Goal: Transaction & Acquisition: Obtain resource

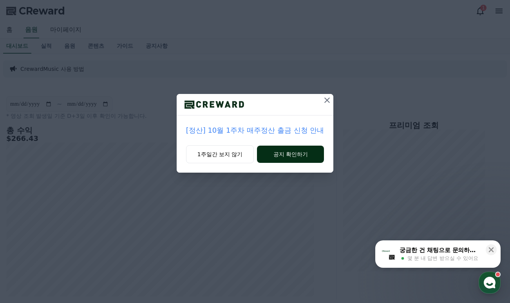
click at [294, 157] on button "공지 확인하기" at bounding box center [290, 154] width 67 height 17
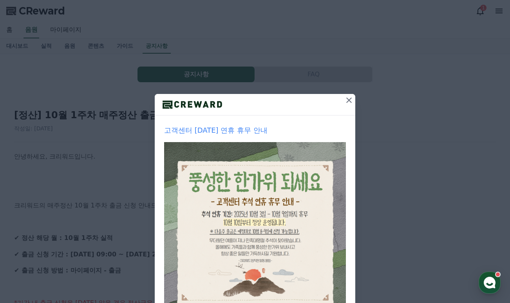
click at [344, 101] on icon at bounding box center [348, 100] width 9 height 9
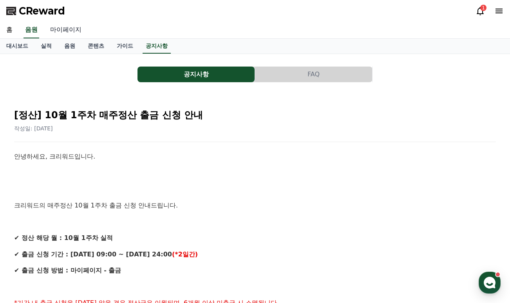
click at [72, 34] on link "마이페이지" at bounding box center [66, 30] width 44 height 16
select select "**********"
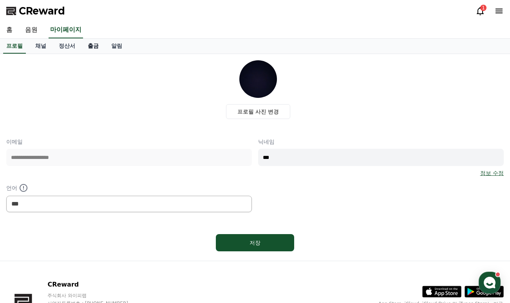
click at [89, 49] on link "출금" at bounding box center [92, 46] width 23 height 15
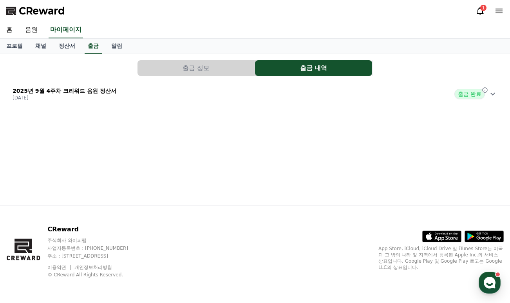
click at [199, 66] on button "출금 정보" at bounding box center [195, 68] width 117 height 16
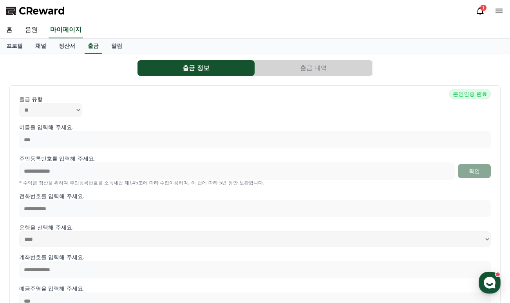
click at [291, 65] on button "출금 내역" at bounding box center [313, 68] width 117 height 16
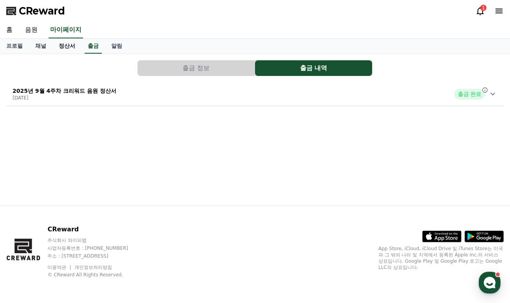
click at [55, 42] on link "정산서" at bounding box center [66, 46] width 29 height 15
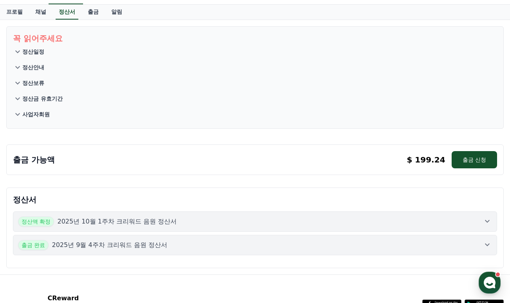
scroll to position [39, 0]
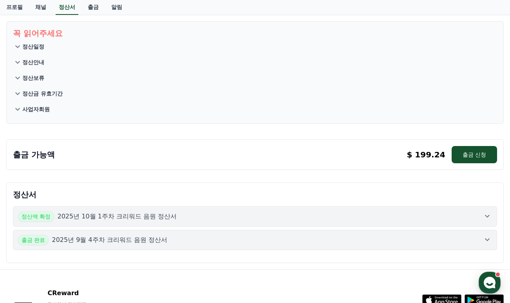
click at [415, 155] on p "$ 199.24" at bounding box center [425, 154] width 38 height 11
drag, startPoint x: 405, startPoint y: 153, endPoint x: 450, endPoint y: 156, distance: 44.7
click at [450, 156] on div "출금 가능액 $ 199.24 출금 신청 $ 199.24 출금 신청" at bounding box center [255, 154] width 484 height 17
drag, startPoint x: 450, startPoint y: 156, endPoint x: 359, endPoint y: 150, distance: 91.4
click at [372, 148] on div "출금 가능액 $ 199.24 출금 신청 $ 199.24 출금 신청" at bounding box center [255, 154] width 484 height 17
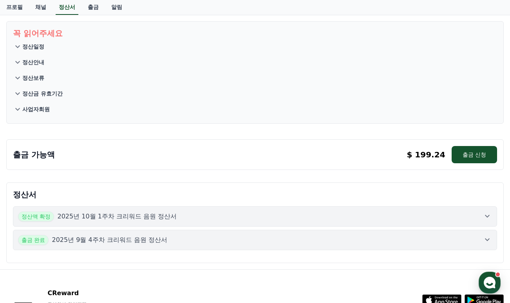
click at [262, 231] on button "출금 완료 2025년 9월 4주차 크리워드 음원 정산서" at bounding box center [255, 240] width 484 height 20
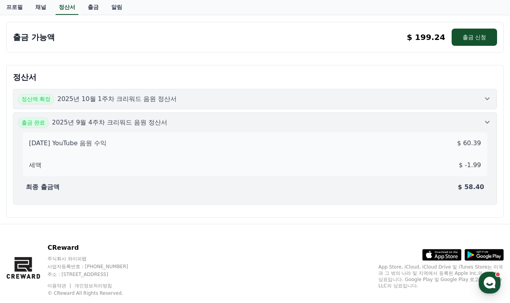
click at [280, 119] on div "출금 완료 2025년 9월 4주차 크리워드 음원 정산서" at bounding box center [255, 122] width 474 height 10
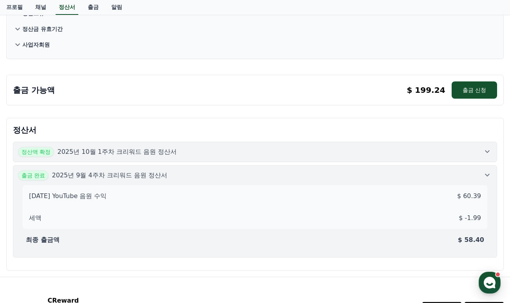
scroll to position [103, 0]
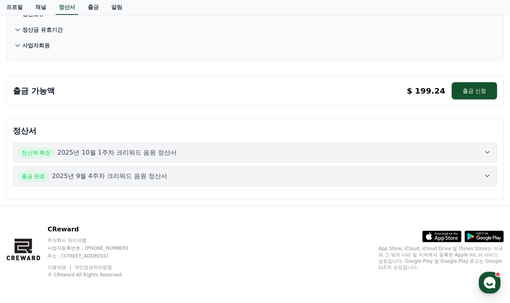
click at [255, 150] on div "정산액 확정 2025년 10월 1주차 크리워드 음원 정산서" at bounding box center [255, 153] width 474 height 10
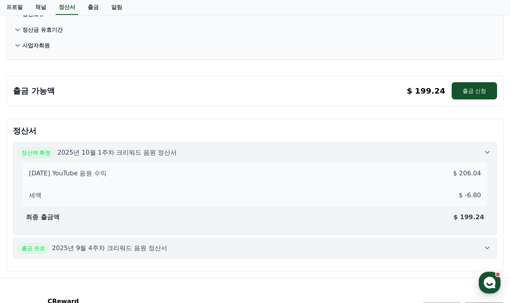
click at [262, 154] on div "정산액 확정 2025년 10월 1주차 크리워드 음원 정산서" at bounding box center [255, 153] width 474 height 10
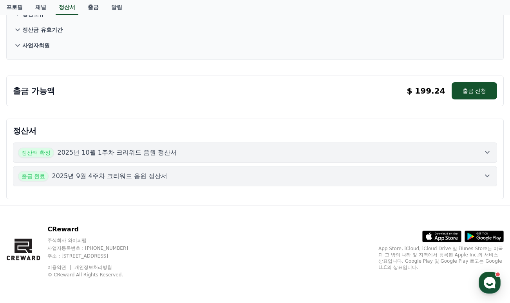
click at [277, 171] on div "출금 완료 2025년 9월 4주차 크리워드 음원 정산서" at bounding box center [255, 176] width 474 height 10
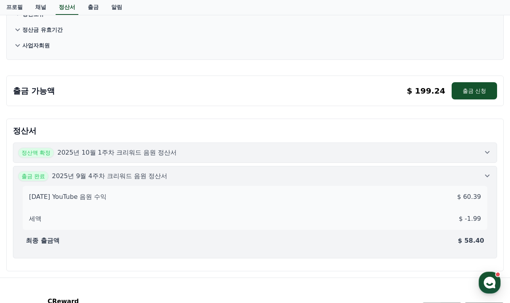
click at [277, 174] on div "출금 완료 2025년 9월 4주차 크리워드 음원 정산서" at bounding box center [255, 176] width 474 height 10
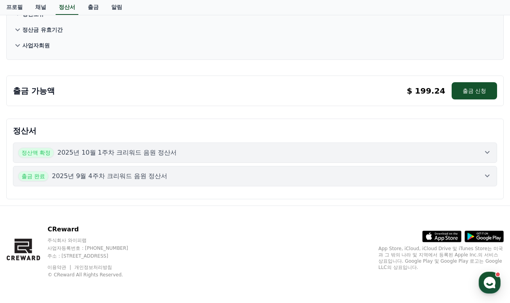
click at [280, 157] on div "정산액 확정 2025년 10월 1주차 크리워드 음원 정산서" at bounding box center [255, 153] width 474 height 10
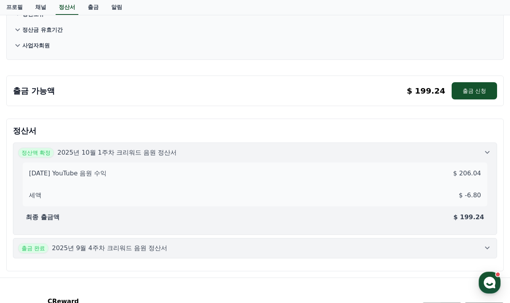
click at [281, 158] on div "2025-10-1 YouTube 음원 수익 $ 206.04 세액 $ -6.80 최종 출금액 $ 199.24" at bounding box center [255, 194] width 474 height 72
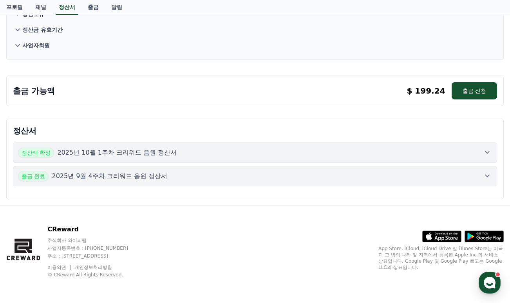
click at [284, 174] on div "출금 완료 2025년 9월 4주차 크리워드 음원 정산서" at bounding box center [255, 176] width 474 height 10
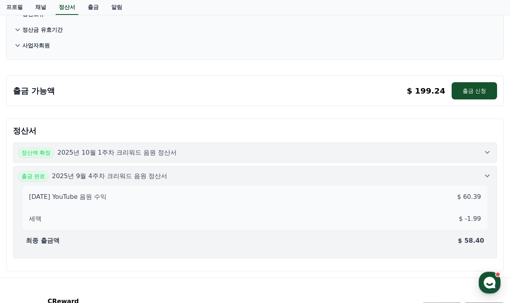
click at [285, 175] on div "출금 완료 2025년 9월 4주차 크리워드 음원 정산서" at bounding box center [255, 176] width 474 height 10
click at [287, 153] on div "정산액 확정 2025년 10월 1주차 크리워드 음원 정산서" at bounding box center [255, 153] width 474 height 10
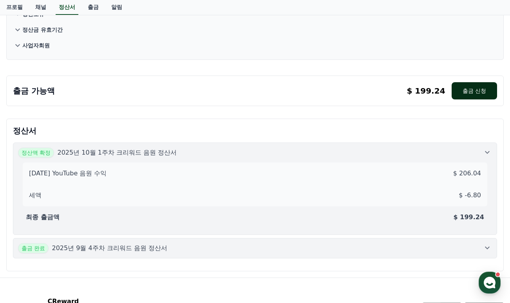
click at [459, 90] on button "출금 신청" at bounding box center [473, 90] width 45 height 17
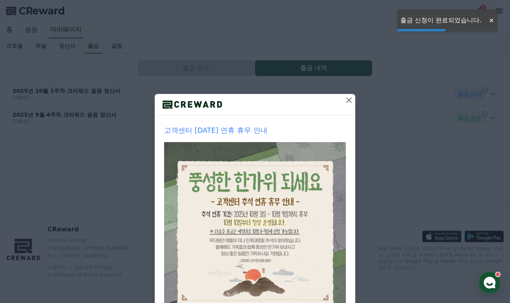
click at [344, 104] on icon at bounding box center [348, 100] width 9 height 9
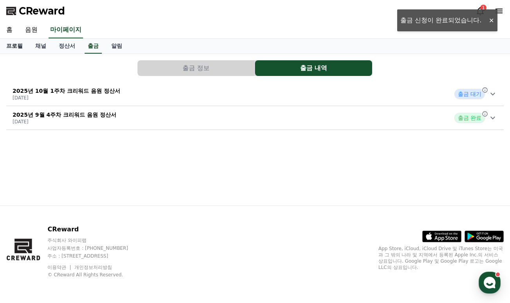
click at [23, 46] on link "프로필" at bounding box center [14, 46] width 29 height 15
select select "**********"
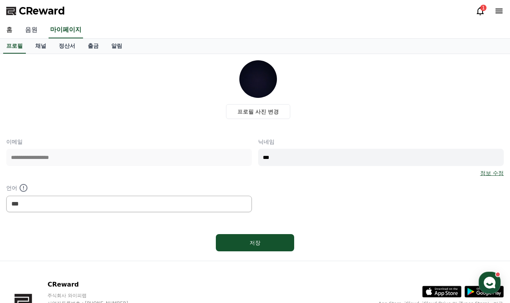
click at [27, 32] on link "음원" at bounding box center [31, 30] width 25 height 16
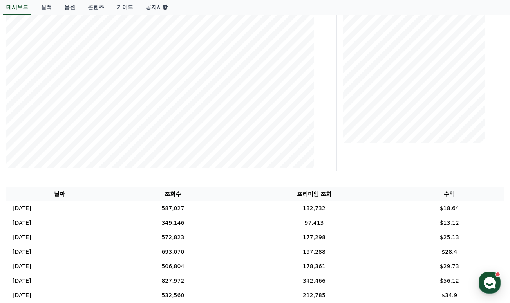
scroll to position [157, 0]
